Goal: Task Accomplishment & Management: Manage account settings

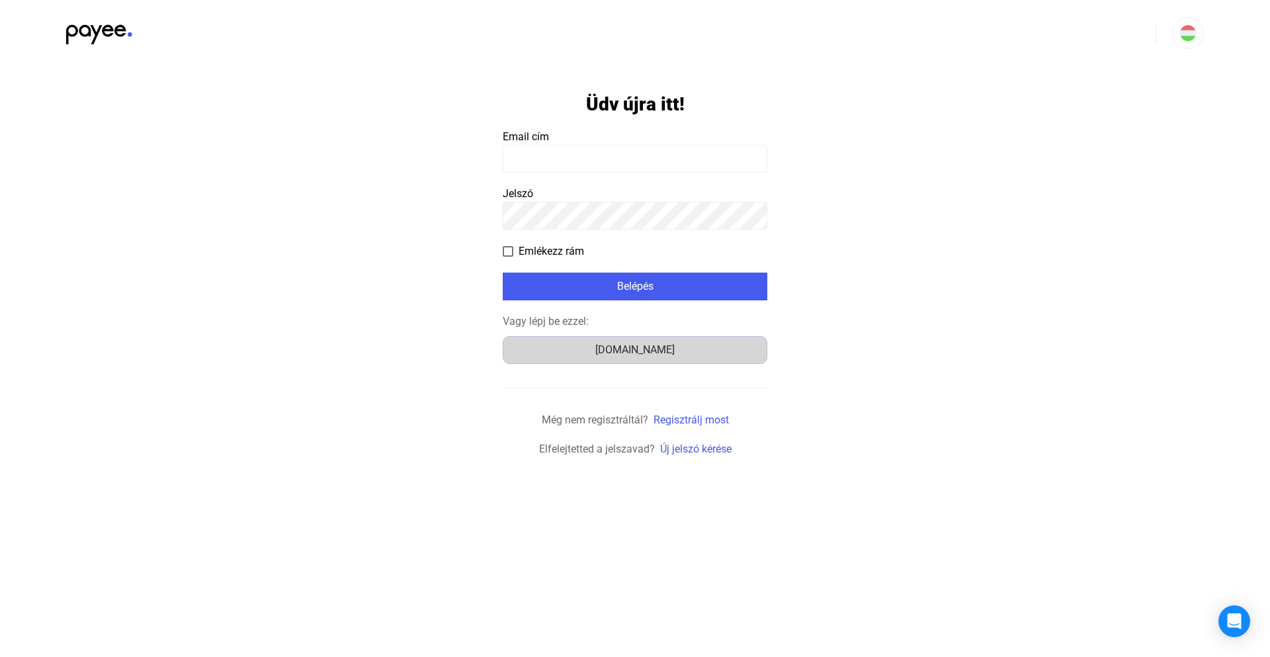
click at [650, 358] on button "Számlázz.hu" at bounding box center [635, 350] width 265 height 28
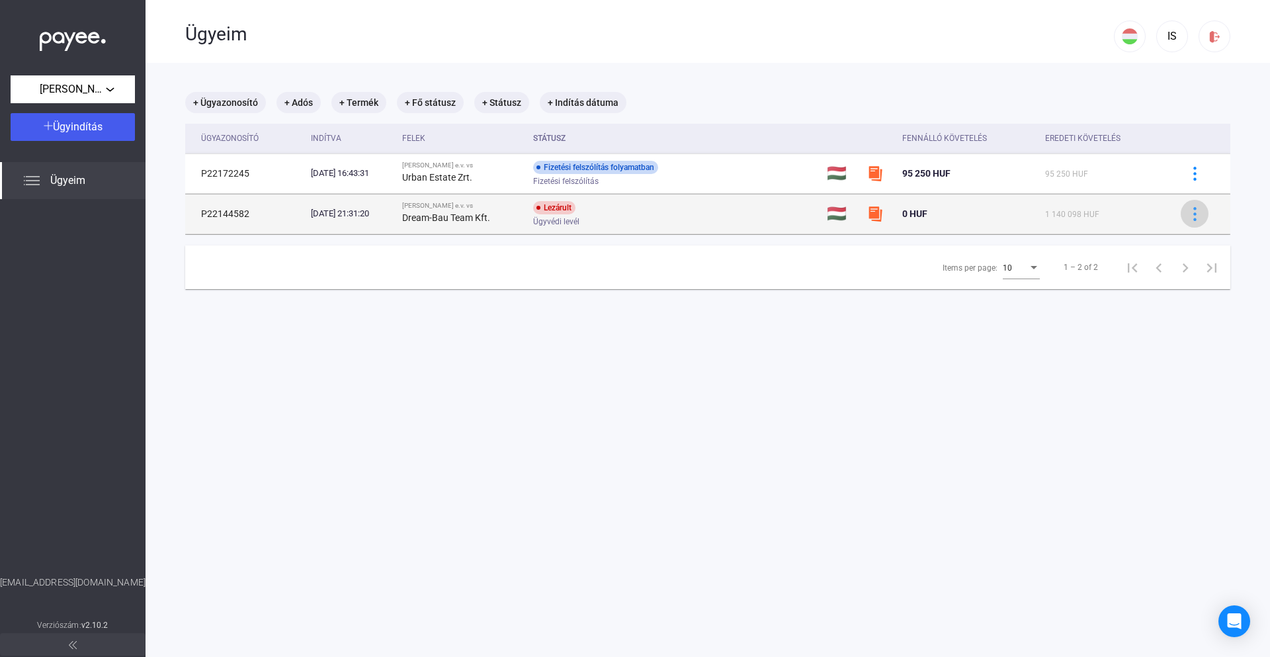
click at [1184, 224] on button at bounding box center [1195, 214] width 28 height 28
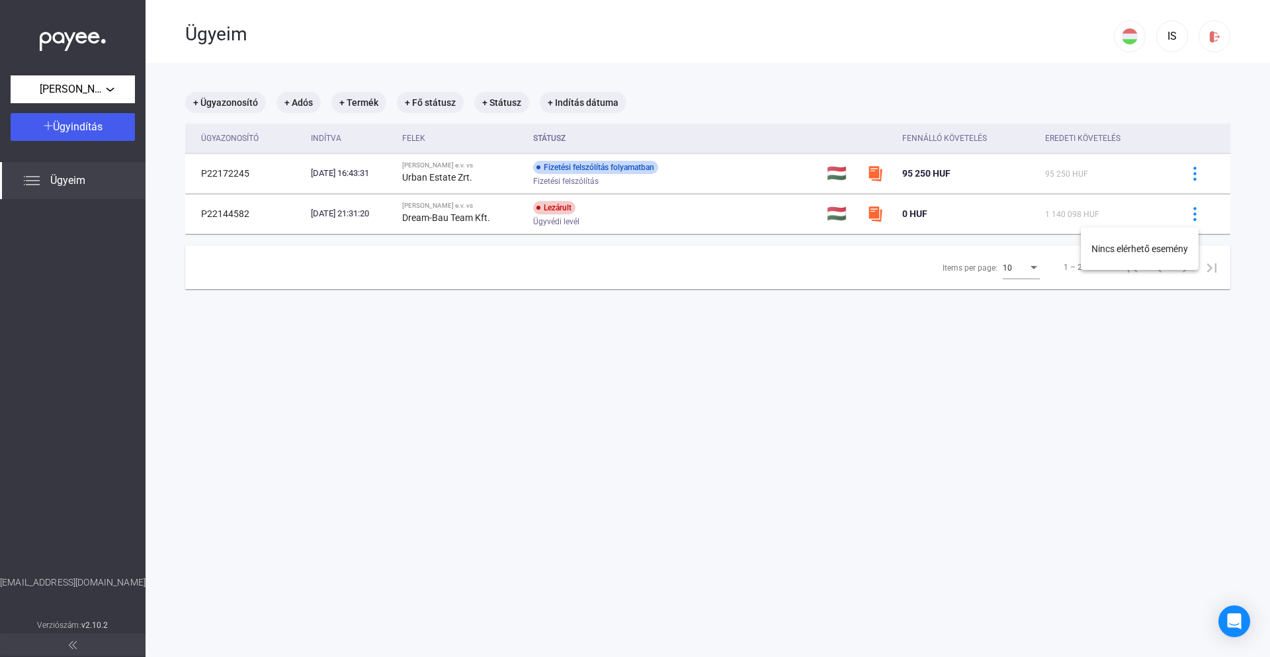
click at [1184, 224] on div at bounding box center [635, 328] width 1270 height 657
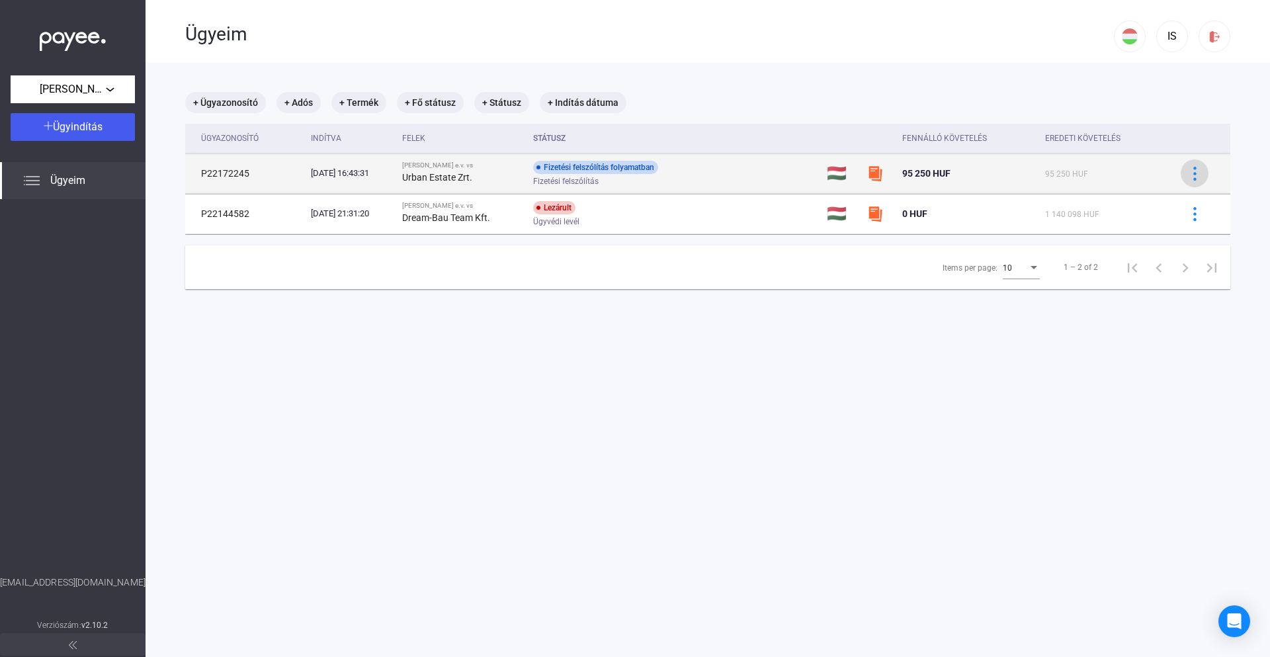
click at [1188, 172] on img at bounding box center [1195, 174] width 14 height 14
click at [1187, 172] on div at bounding box center [635, 328] width 1270 height 657
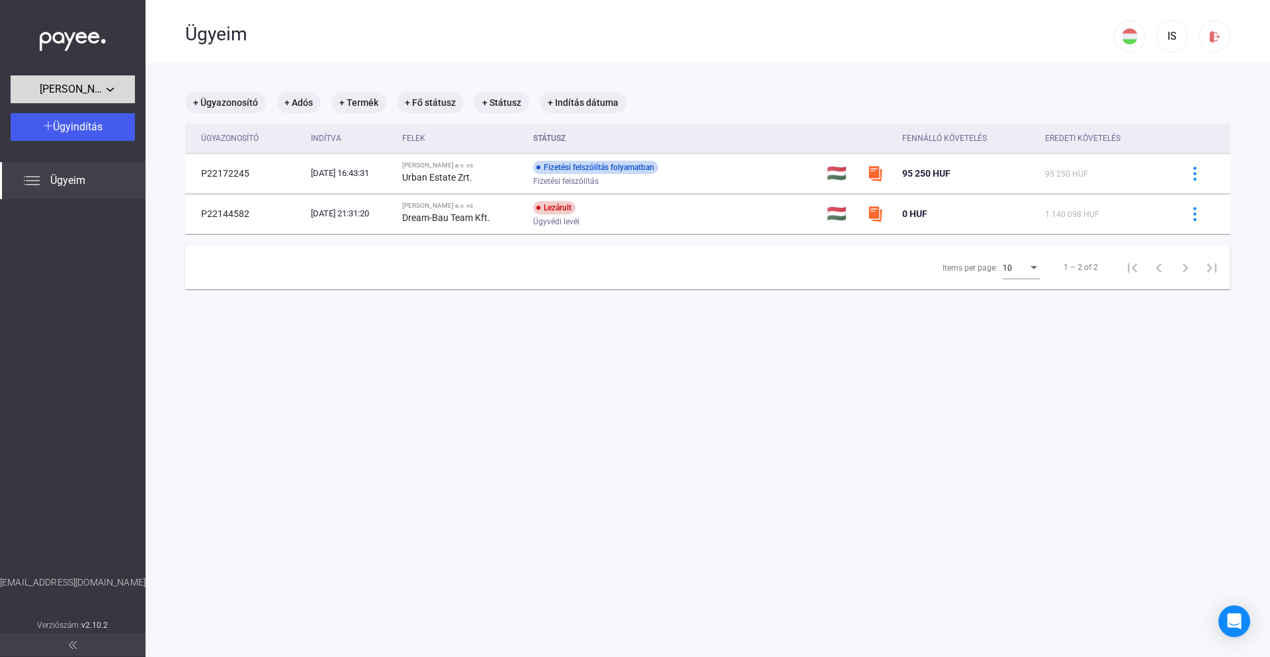
click at [110, 98] on button "[PERSON_NAME] e.v." at bounding box center [73, 89] width 124 height 28
click at [110, 97] on div at bounding box center [635, 328] width 1270 height 657
